Goal: Information Seeking & Learning: Learn about a topic

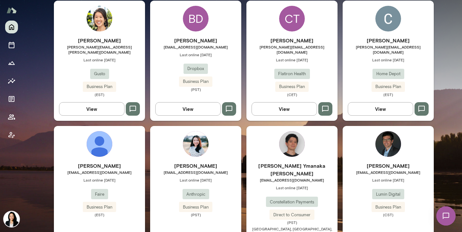
scroll to position [244, 0]
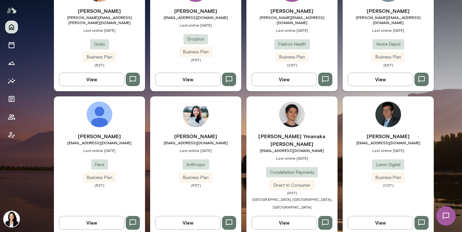
click at [389, 13] on h6 "[PERSON_NAME]" at bounding box center [388, 11] width 91 height 8
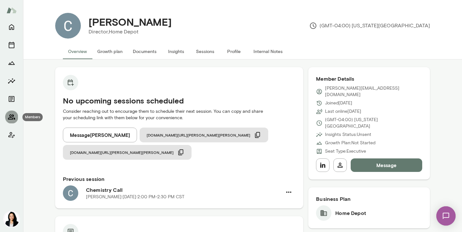
click at [11, 113] on icon "Members" at bounding box center [12, 117] width 8 height 8
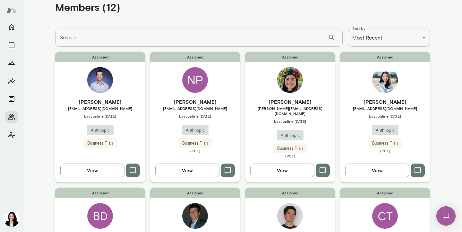
scroll to position [2, 0]
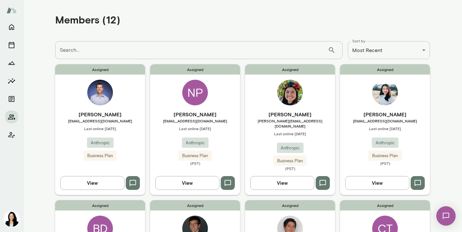
click at [109, 119] on span "[EMAIL_ADDRESS][DOMAIN_NAME]" at bounding box center [100, 120] width 90 height 5
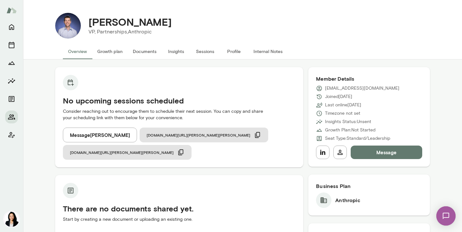
click at [87, 50] on button "Overview" at bounding box center [77, 51] width 29 height 15
click at [275, 54] on button "Internal Notes" at bounding box center [267, 51] width 39 height 15
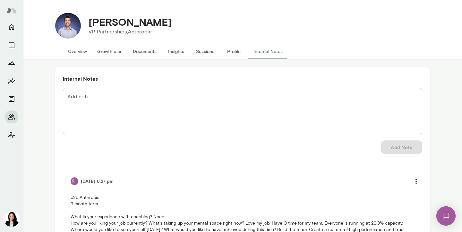
click at [85, 50] on button "Overview" at bounding box center [77, 51] width 29 height 15
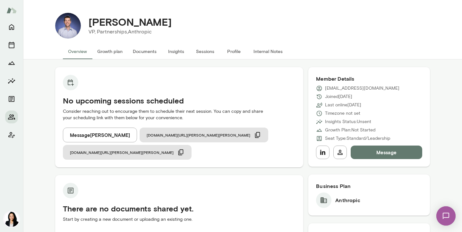
click at [106, 53] on button "Growth plan" at bounding box center [110, 51] width 36 height 15
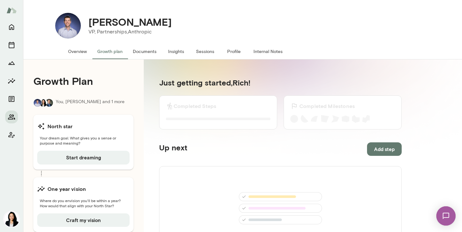
click at [143, 53] on button "Documents" at bounding box center [145, 51] width 34 height 15
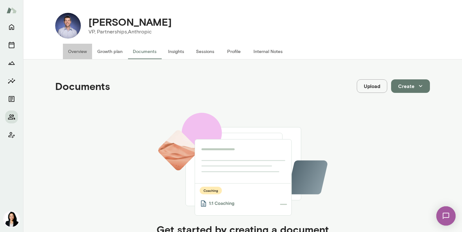
click at [76, 50] on button "Overview" at bounding box center [77, 51] width 29 height 15
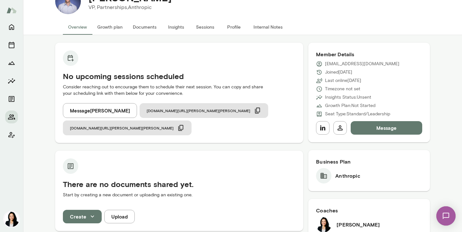
scroll to position [16, 0]
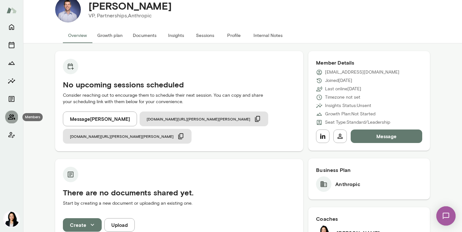
click at [9, 118] on icon "Members" at bounding box center [12, 117] width 8 height 8
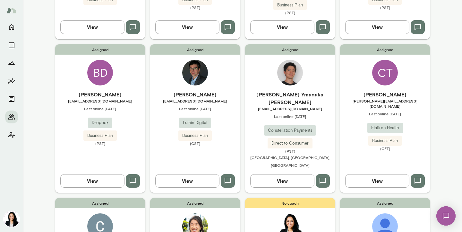
scroll to position [134, 0]
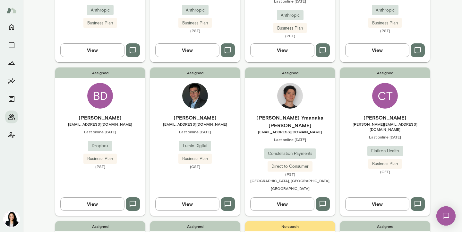
click at [102, 107] on div "Assigned BD Busra Demirci [EMAIL_ADDRESS][DOMAIN_NAME] Last online [DATE] Dropb…" at bounding box center [100, 141] width 90 height 148
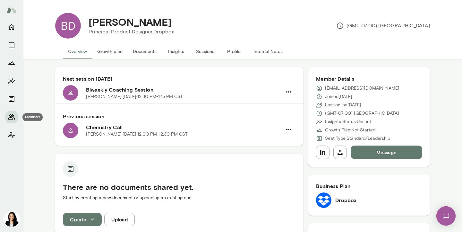
click at [12, 115] on icon "Members" at bounding box center [12, 117] width 8 height 8
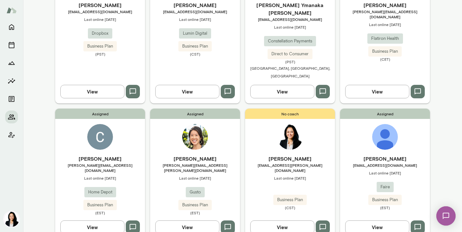
scroll to position [251, 0]
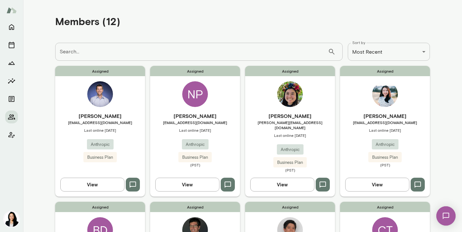
scroll to position [0, 0]
click at [204, 118] on h6 "[PERSON_NAME]" at bounding box center [195, 116] width 90 height 8
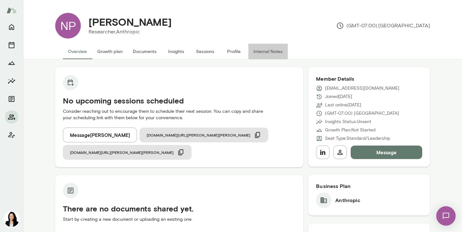
click at [261, 50] on button "Internal Notes" at bounding box center [267, 51] width 39 height 15
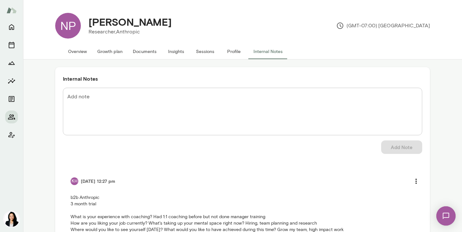
click at [74, 50] on button "Overview" at bounding box center [77, 51] width 29 height 15
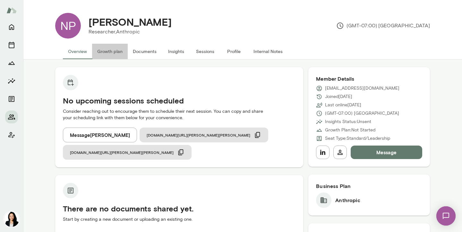
click at [107, 54] on button "Growth plan" at bounding box center [110, 51] width 36 height 15
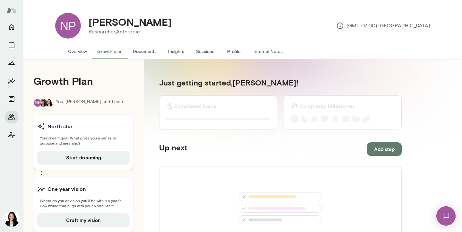
click at [237, 52] on button "Profile" at bounding box center [233, 51] width 29 height 15
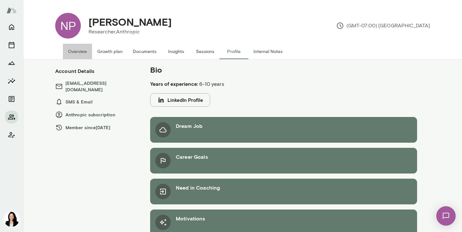
click at [76, 51] on button "Overview" at bounding box center [77, 51] width 29 height 15
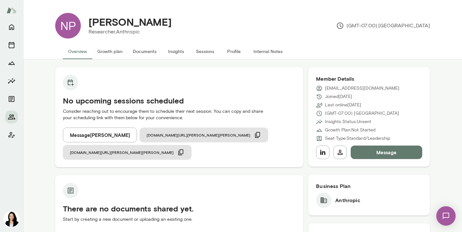
click at [266, 50] on button "Internal Notes" at bounding box center [267, 51] width 39 height 15
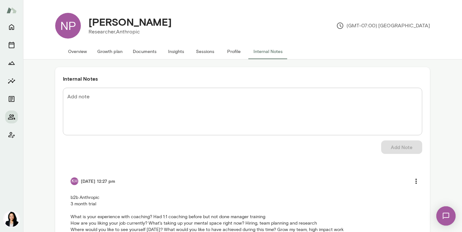
click at [107, 52] on button "Growth plan" at bounding box center [110, 51] width 36 height 15
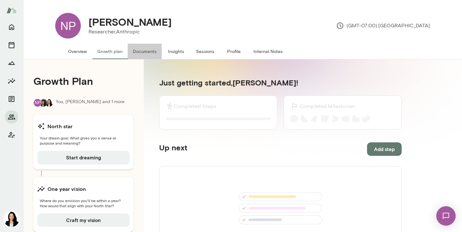
click at [144, 50] on button "Documents" at bounding box center [145, 51] width 34 height 15
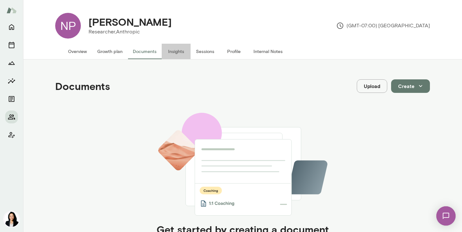
click at [185, 52] on button "Insights" at bounding box center [176, 51] width 29 height 15
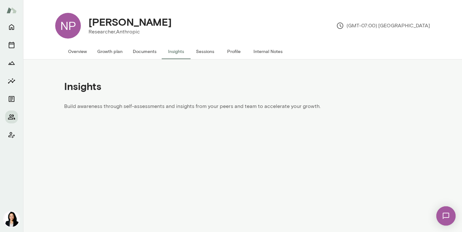
click at [200, 52] on button "Sessions" at bounding box center [205, 51] width 29 height 15
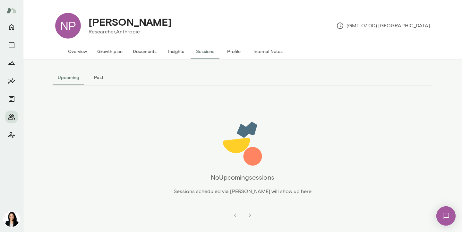
click at [234, 55] on button "Profile" at bounding box center [233, 51] width 29 height 15
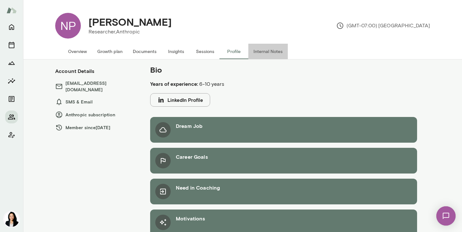
click at [263, 53] on button "Internal Notes" at bounding box center [267, 51] width 39 height 15
